Goal: Navigation & Orientation: Find specific page/section

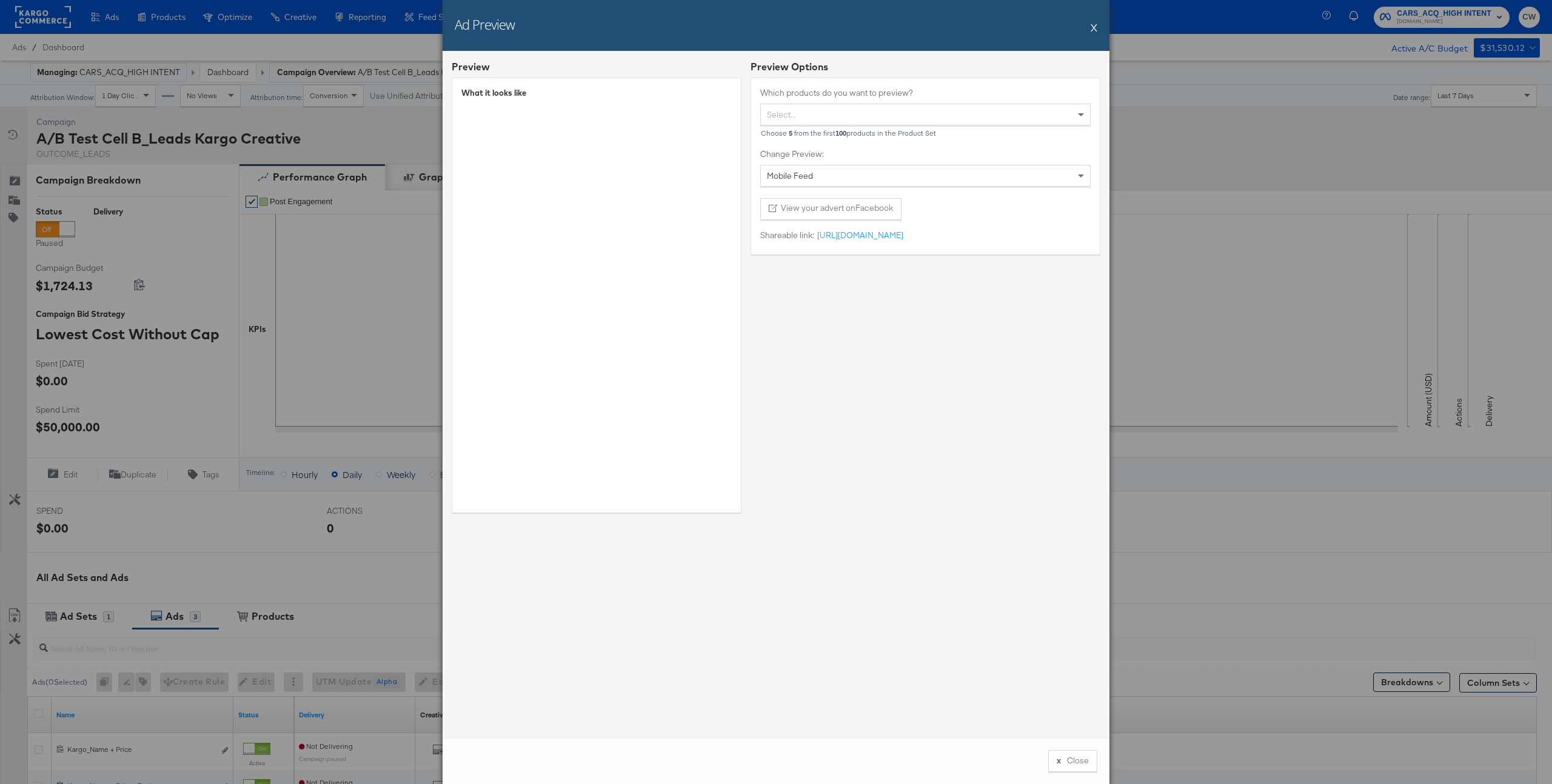
scroll to position [214, 0]
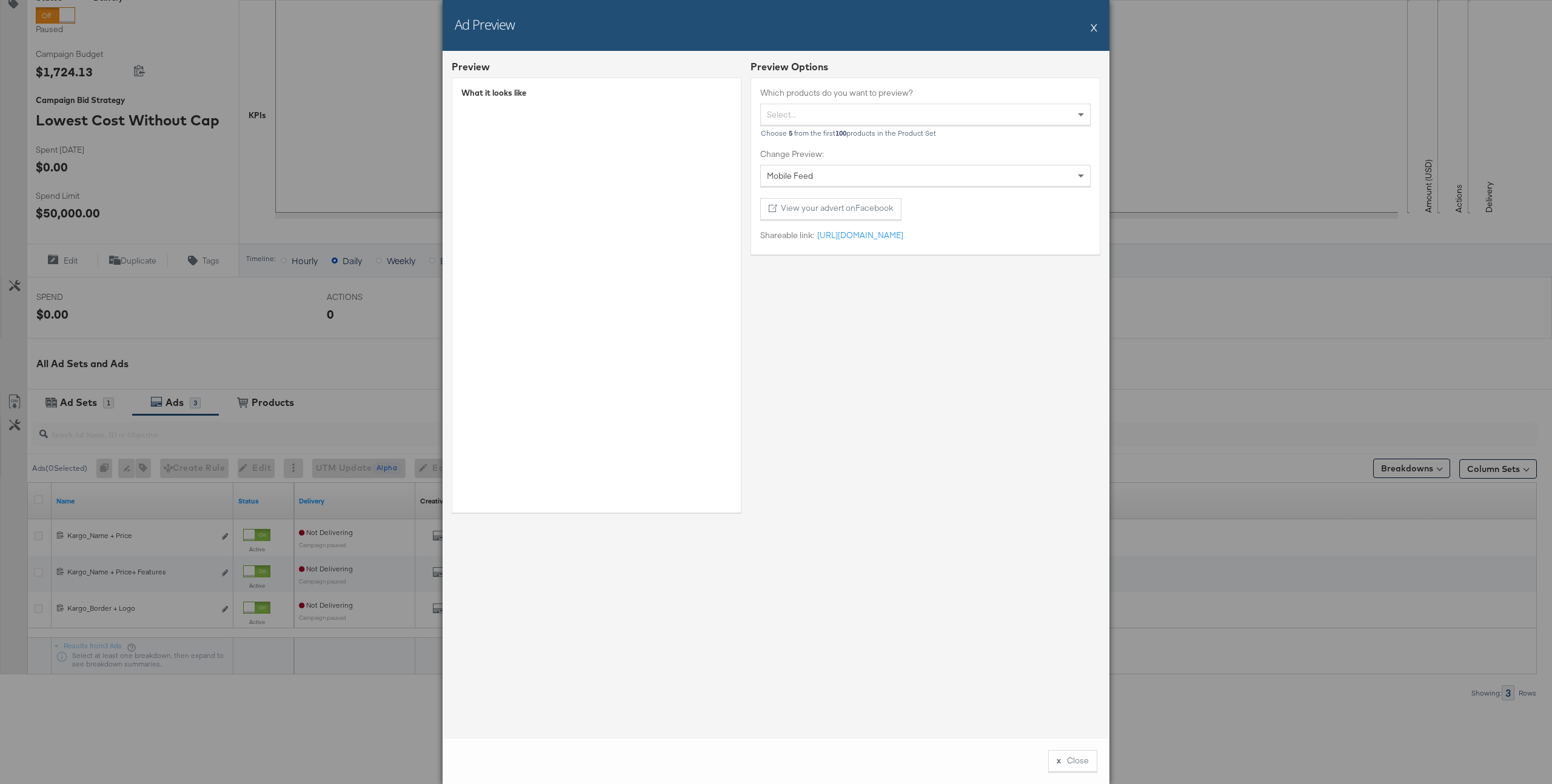
click at [1098, 29] on div "Ad Preview X" at bounding box center [776, 25] width 667 height 51
click at [1093, 26] on button "X" at bounding box center [1094, 27] width 7 height 24
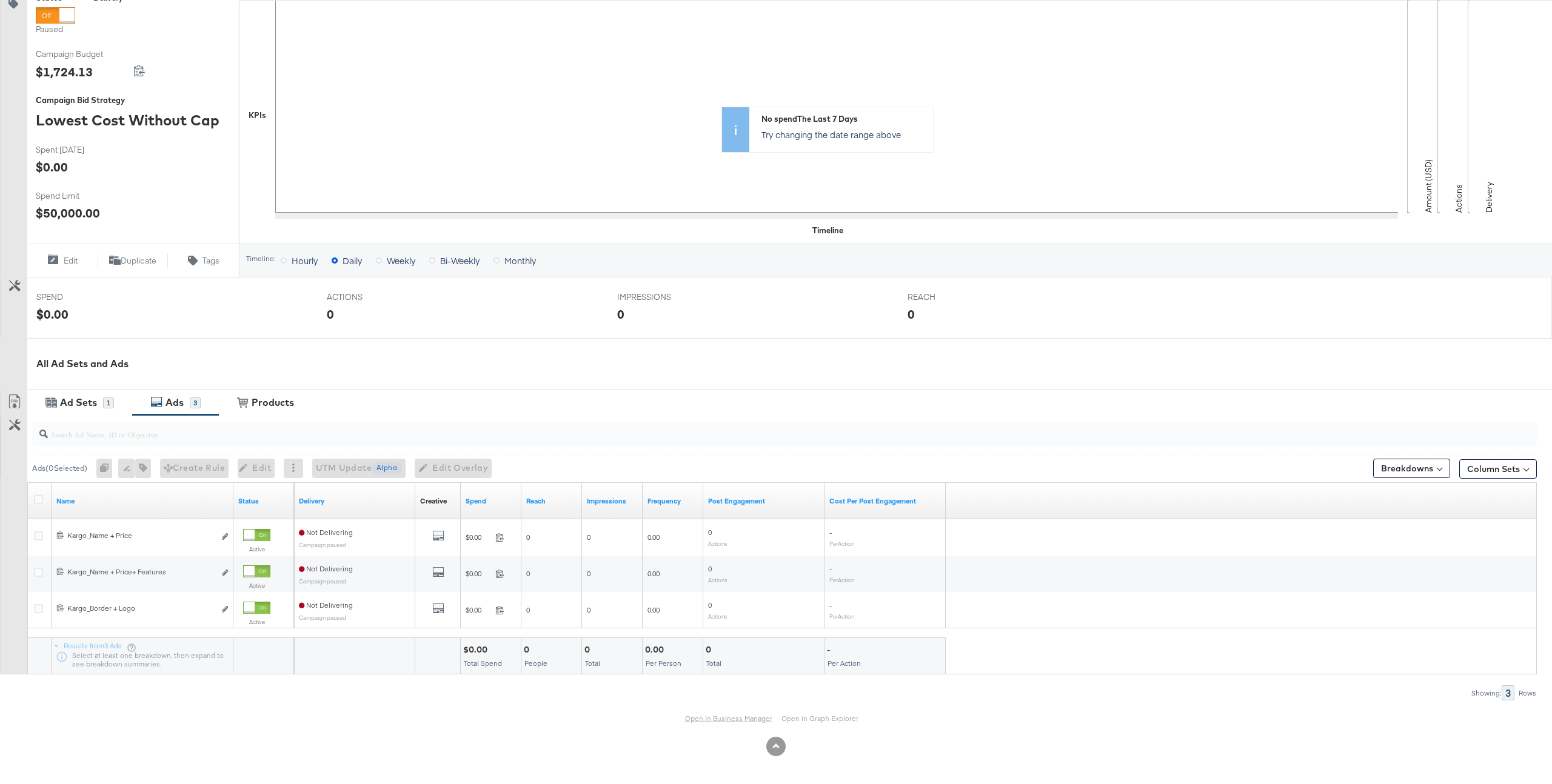
click at [708, 718] on link "Open in Business Manager" at bounding box center [728, 718] width 87 height 9
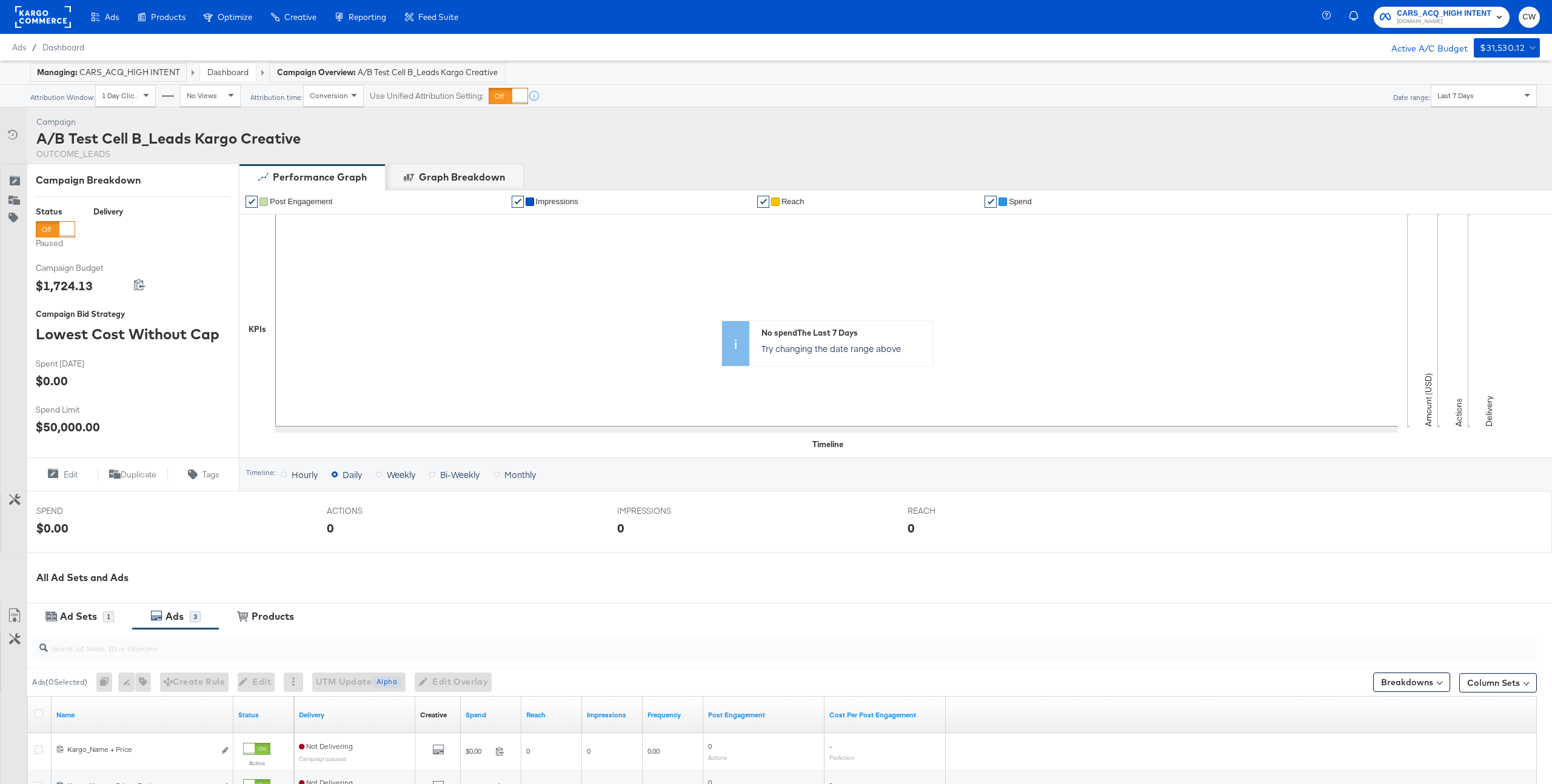
click at [60, 18] on rect at bounding box center [44, 17] width 56 height 22
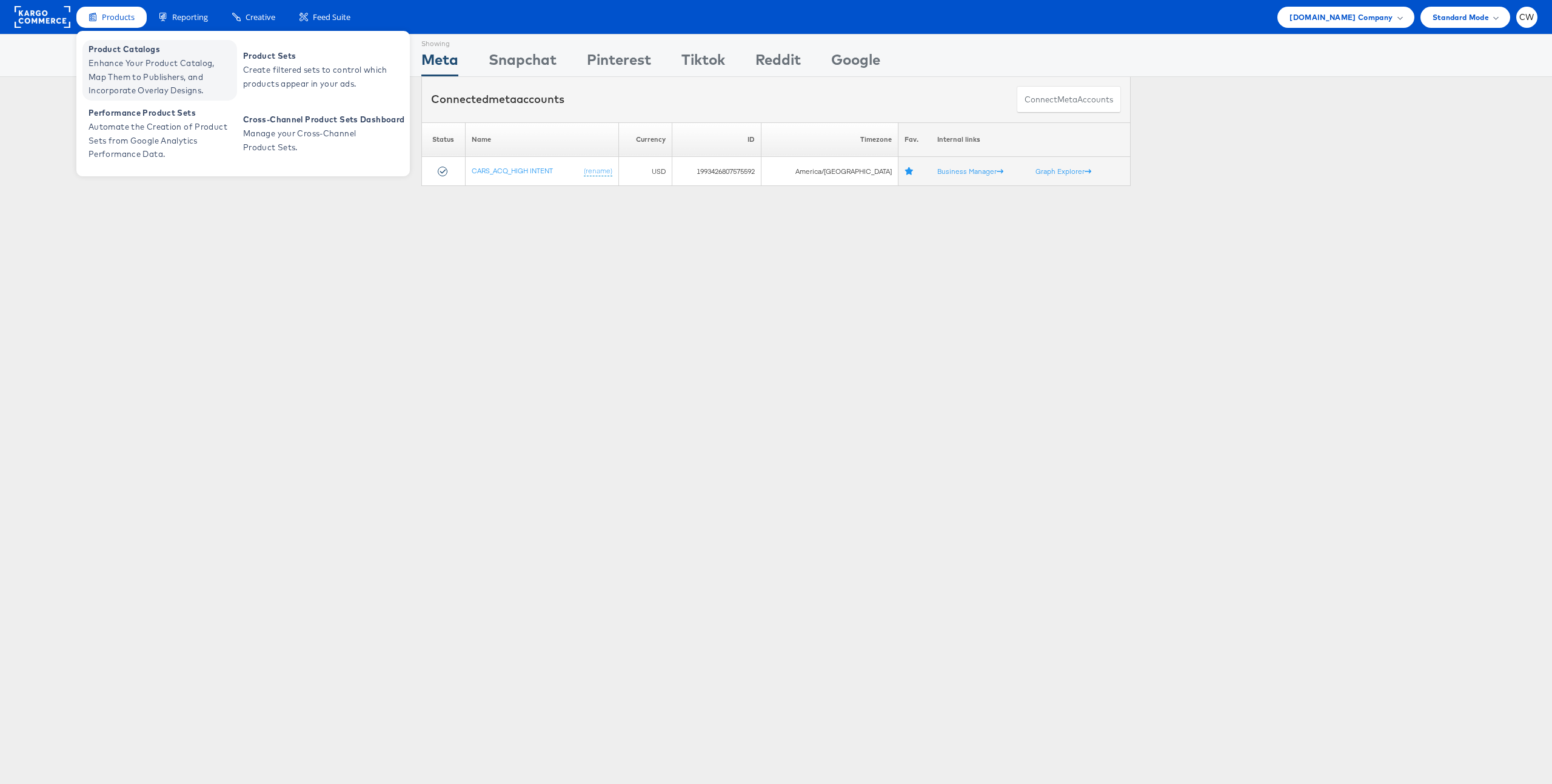
click at [142, 56] on span "Enhance Your Product Catalog, Map Them to Publishers, and Incorporate Overlay D…" at bounding box center [161, 77] width 145 height 41
